Goal: Find specific page/section: Find specific page/section

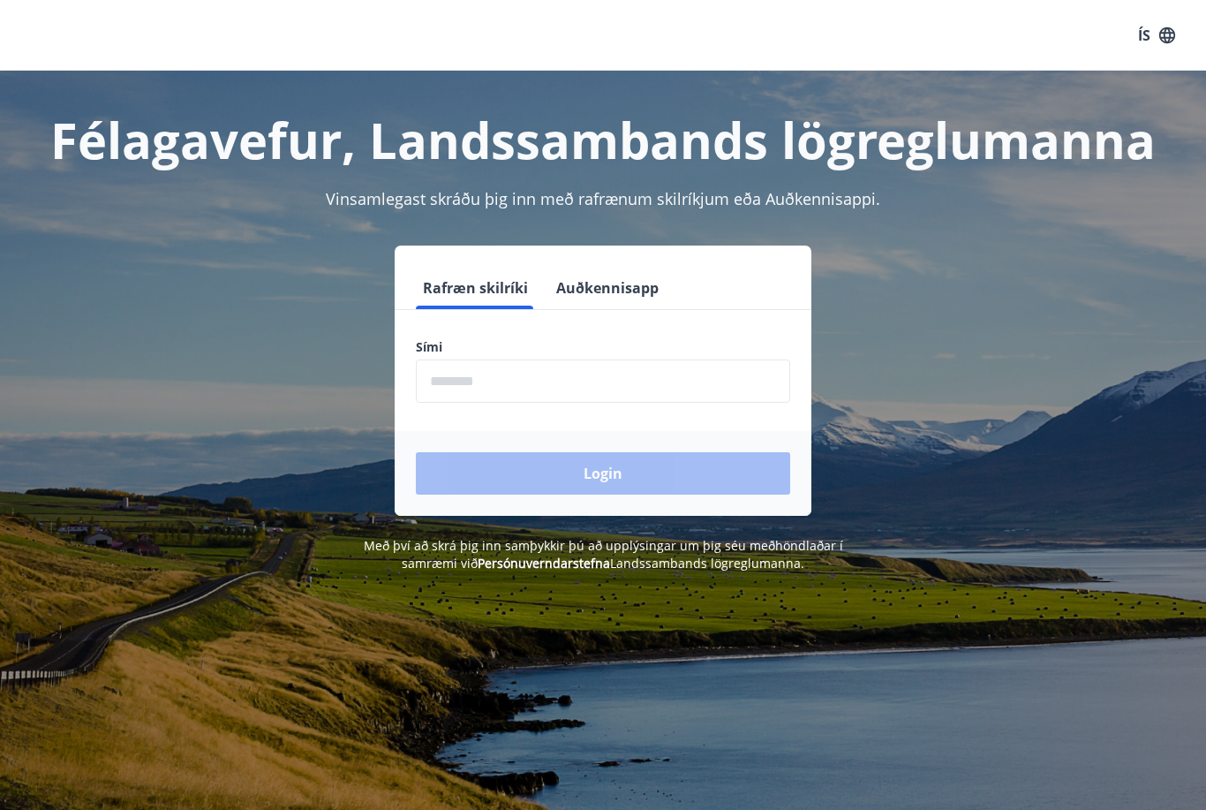
click at [658, 379] on input "phone" at bounding box center [603, 380] width 374 height 43
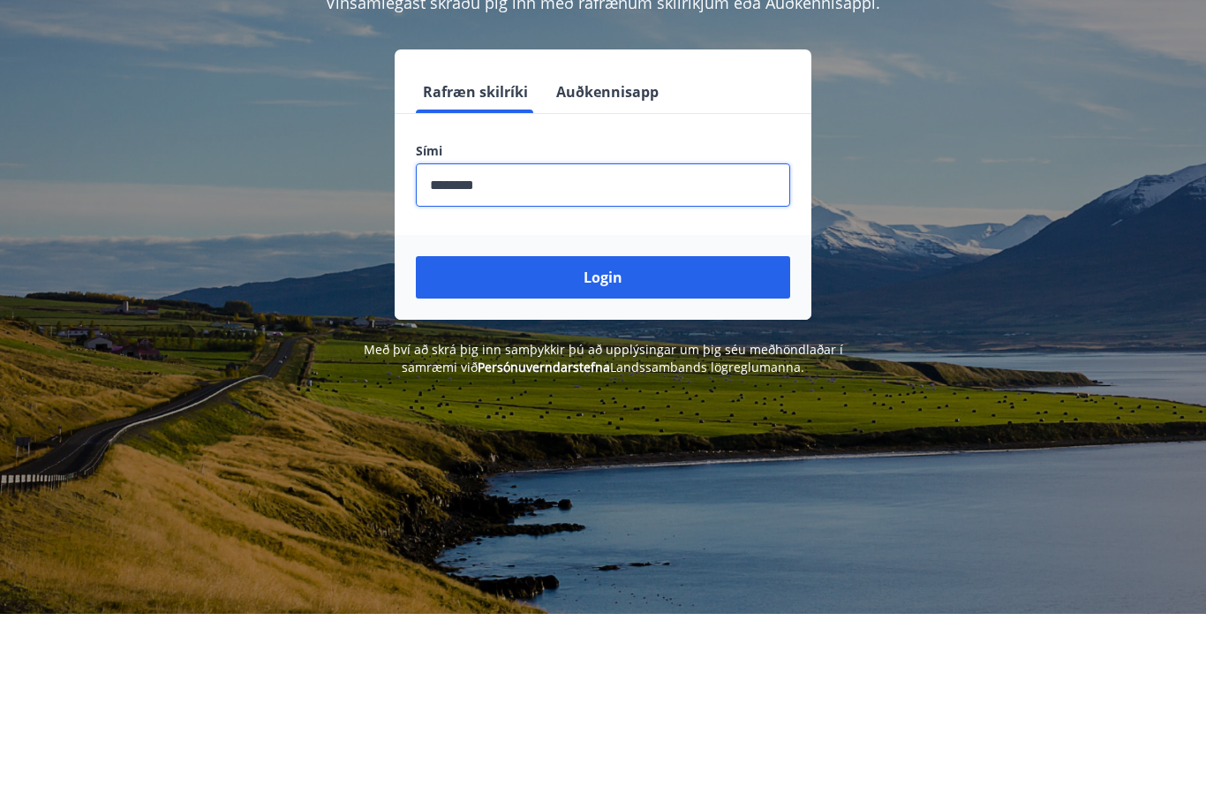
type input "********"
click at [675, 452] on button "Login" at bounding box center [603, 473] width 374 height 42
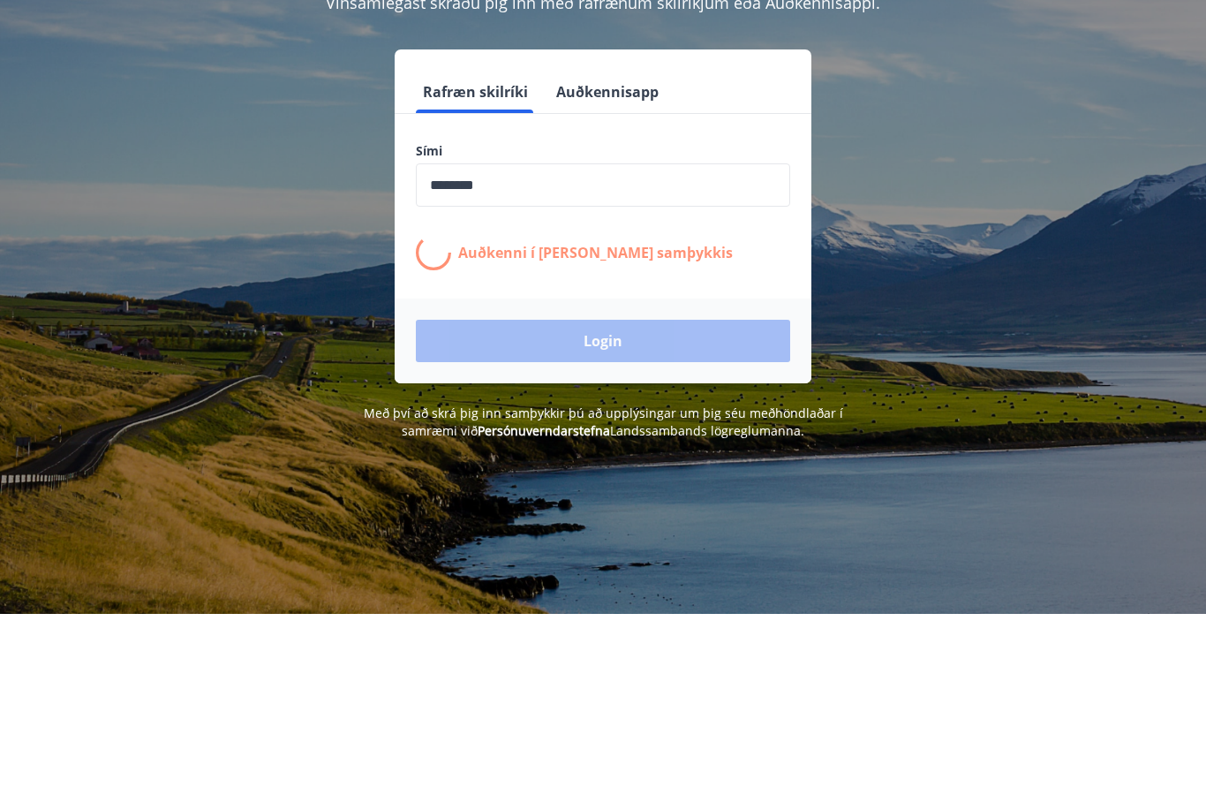
scroll to position [196, 0]
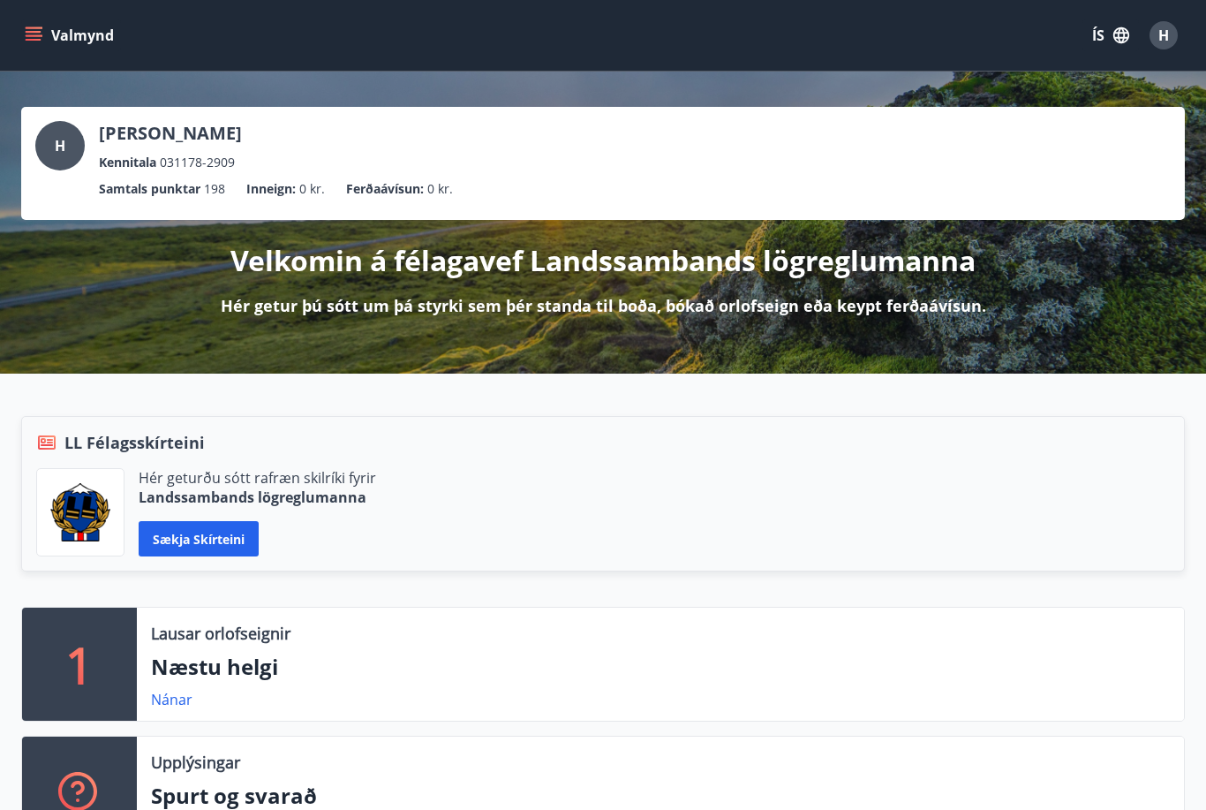
click at [35, 37] on icon "menu" at bounding box center [34, 35] width 18 height 18
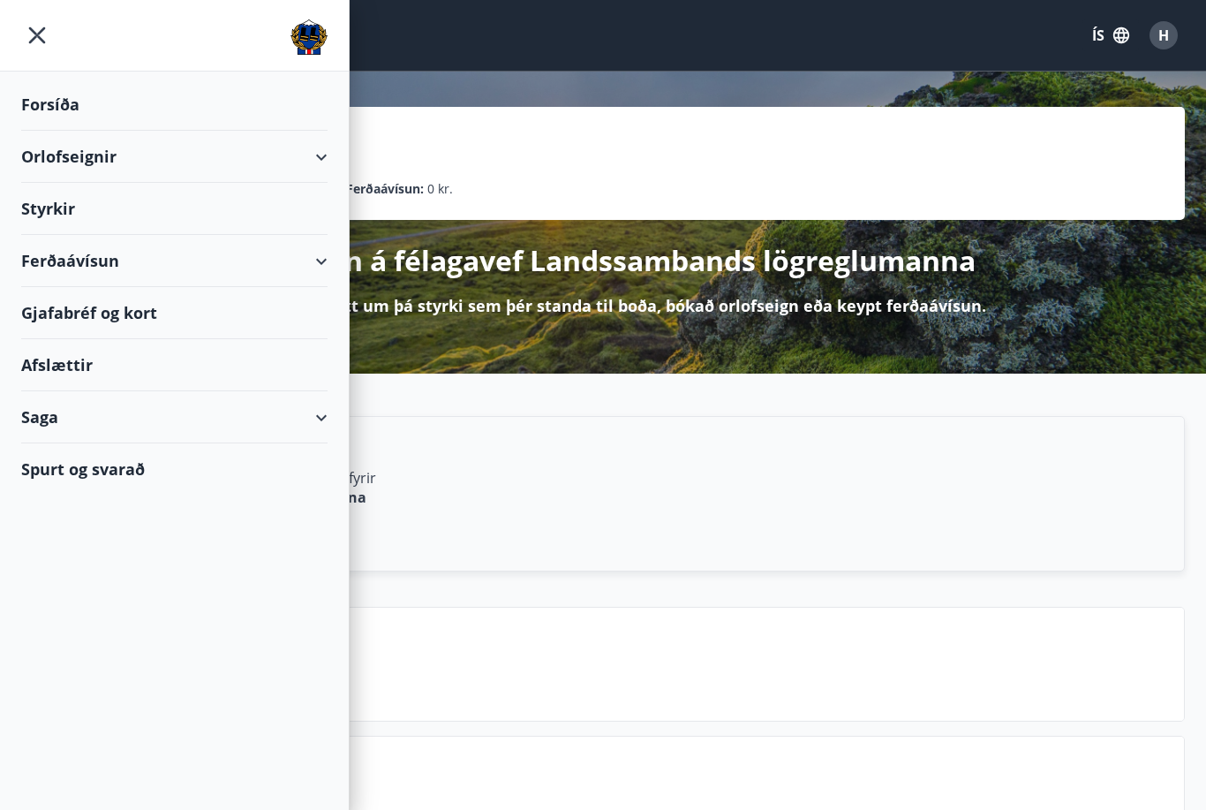
click at [316, 283] on div "Ferðaávísun" at bounding box center [174, 261] width 306 height 52
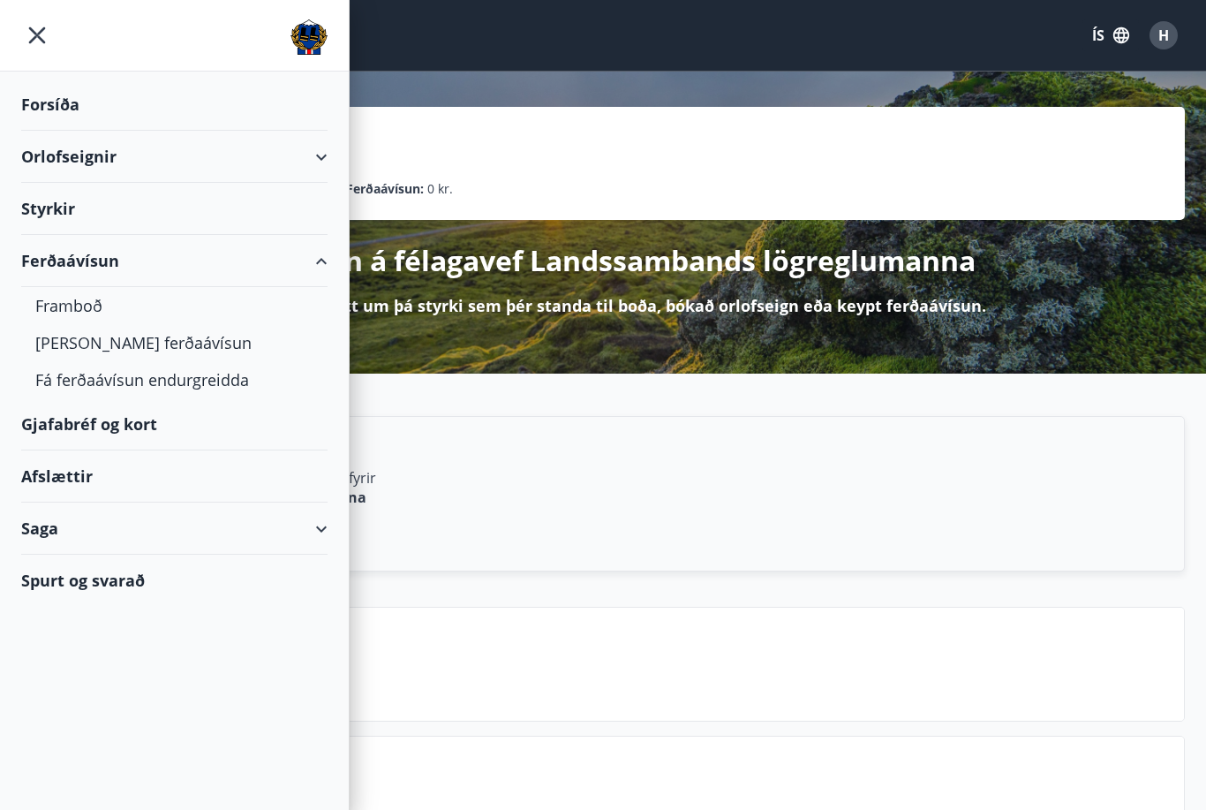
click at [326, 273] on div "Ferðaávísun" at bounding box center [174, 261] width 306 height 52
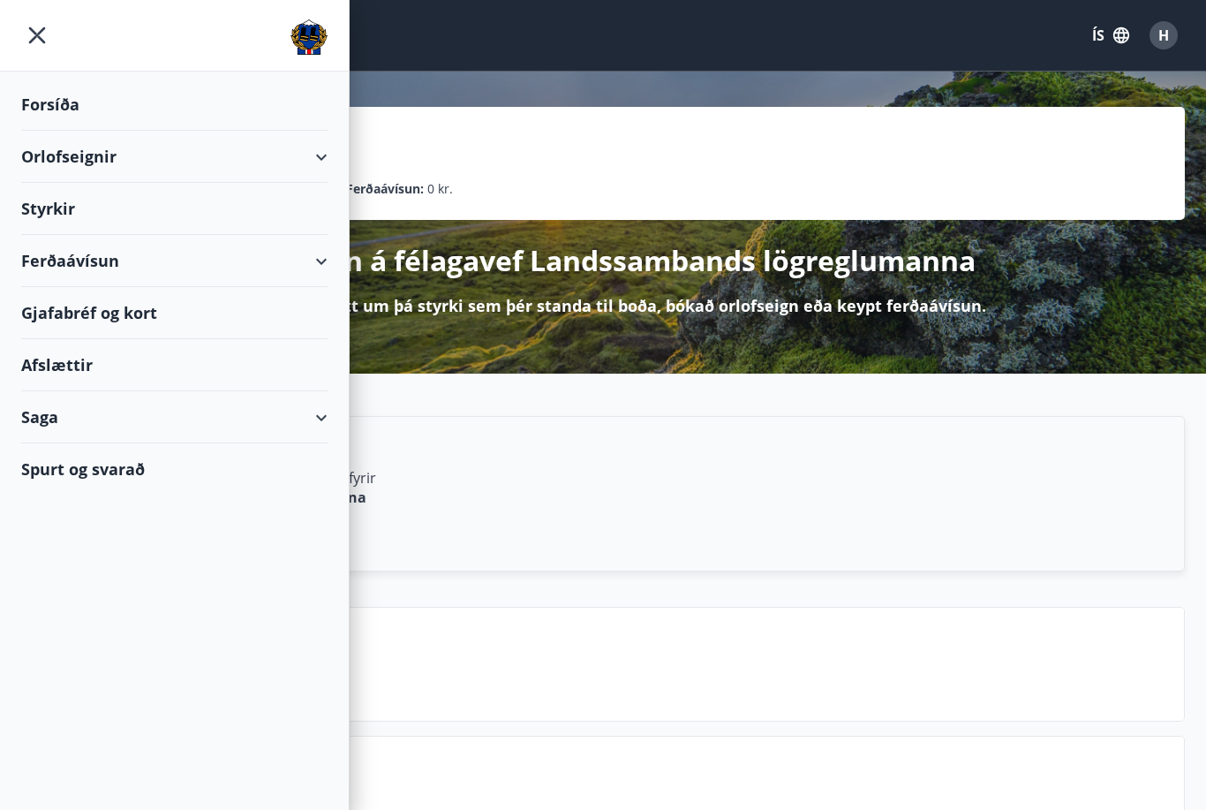
click at [313, 429] on div "Saga" at bounding box center [174, 417] width 306 height 52
click at [148, 326] on div "Gjafabréf og kort" at bounding box center [174, 313] width 306 height 52
